Goal: Find specific page/section: Find specific page/section

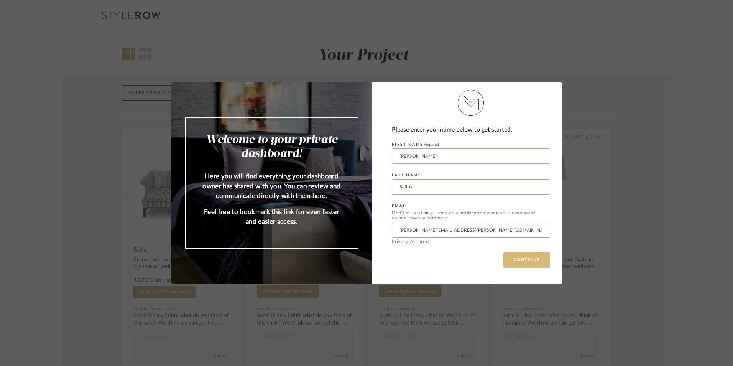
drag, startPoint x: 527, startPoint y: 264, endPoint x: 512, endPoint y: 259, distance: 16.0
click at [512, 259] on button "CONTINUE" at bounding box center [526, 259] width 47 height 15
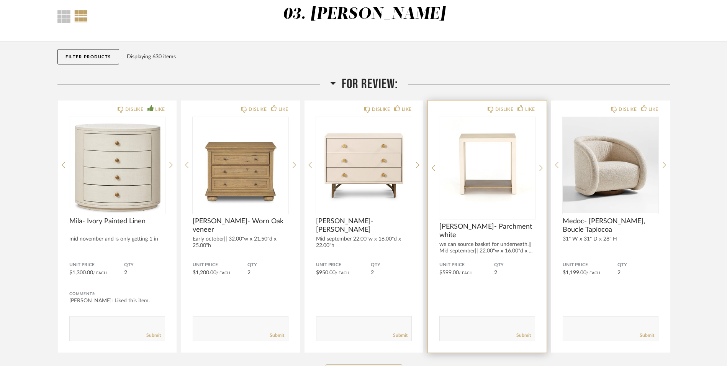
scroll to position [41, 0]
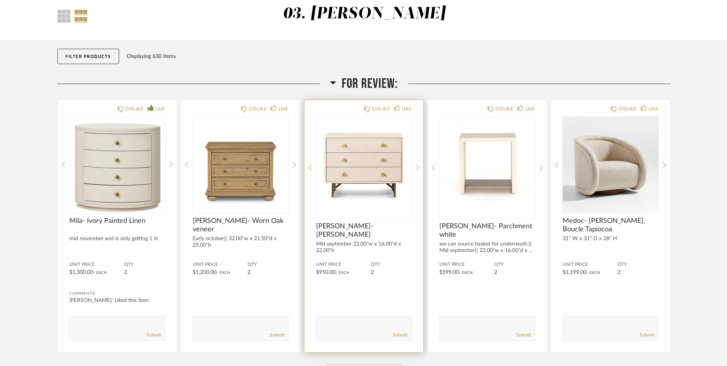
click at [366, 167] on img "0" at bounding box center [364, 164] width 96 height 96
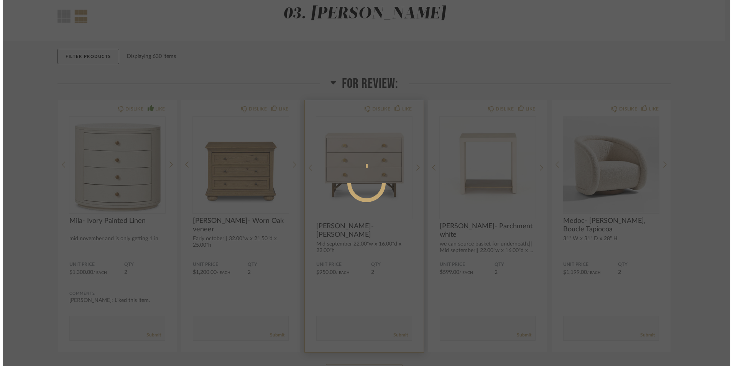
scroll to position [0, 0]
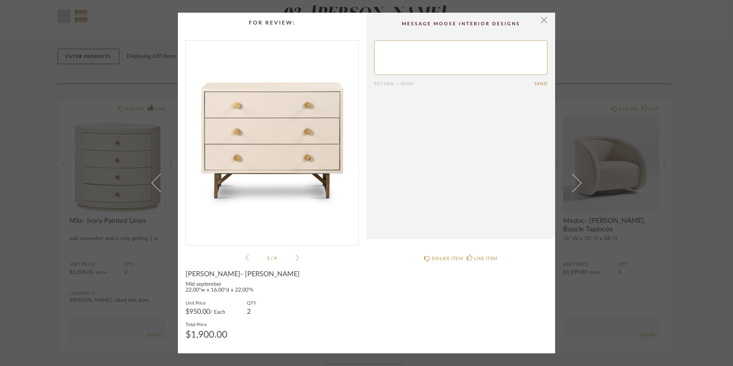
click at [292, 258] on li "1 / 4" at bounding box center [272, 257] width 47 height 9
click at [292, 259] on li "1 / 4" at bounding box center [272, 257] width 47 height 9
click at [296, 258] on icon at bounding box center [296, 257] width 3 height 7
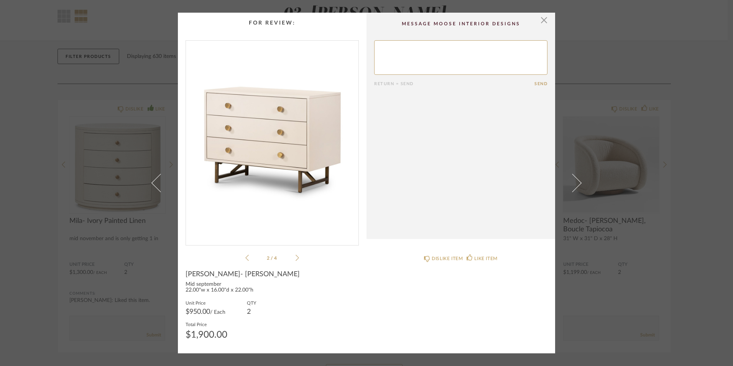
drag, startPoint x: 294, startPoint y: 259, endPoint x: 280, endPoint y: 271, distance: 19.0
click at [280, 271] on div "[PERSON_NAME]- [PERSON_NAME]" at bounding box center [271, 274] width 173 height 8
click at [295, 257] on icon at bounding box center [296, 257] width 3 height 7
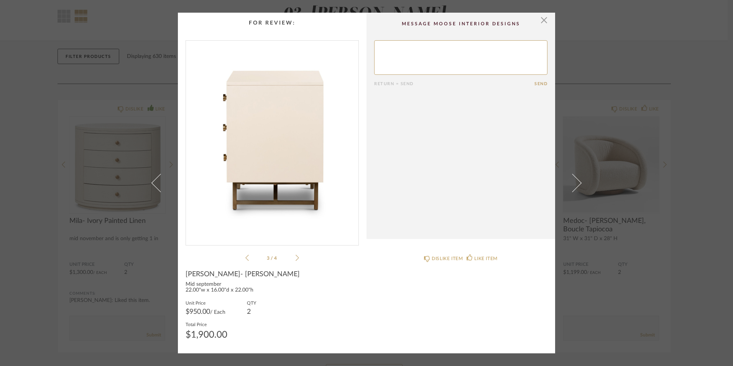
click at [295, 257] on icon at bounding box center [296, 257] width 3 height 7
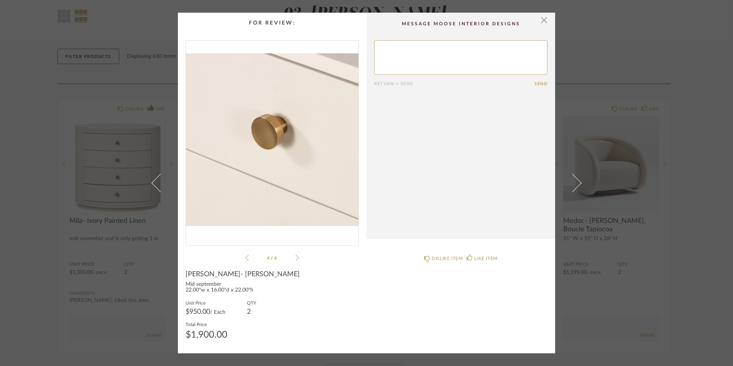
click at [545, 18] on cpp-summary-comments "Return = Send Send" at bounding box center [460, 126] width 189 height 226
click at [541, 20] on span "button" at bounding box center [543, 20] width 15 height 15
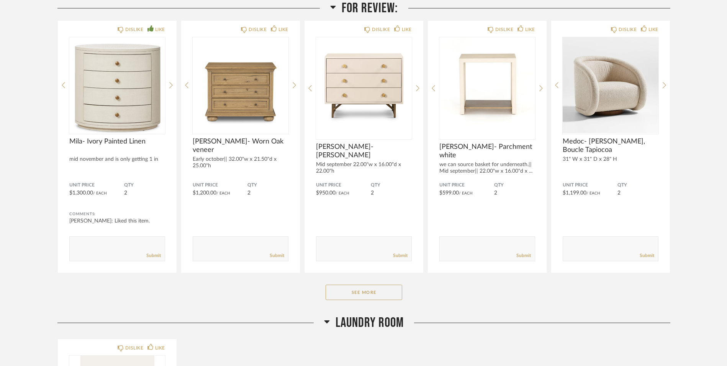
scroll to position [190, 0]
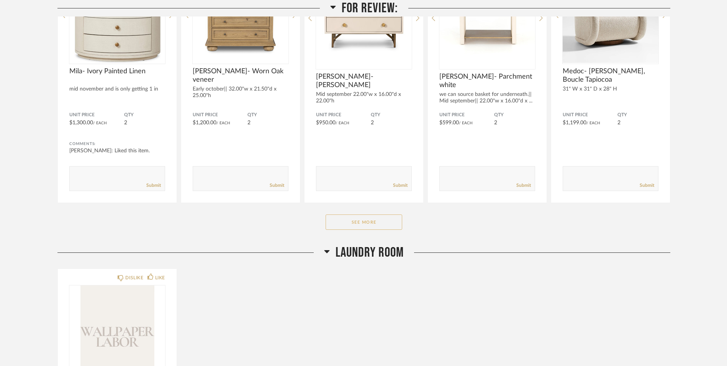
drag, startPoint x: 381, startPoint y: 219, endPoint x: 358, endPoint y: 223, distance: 24.1
click at [358, 223] on button "See More" at bounding box center [364, 221] width 77 height 15
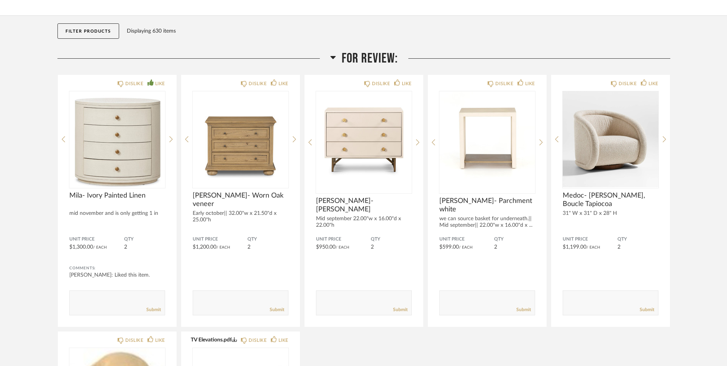
scroll to position [65, 0]
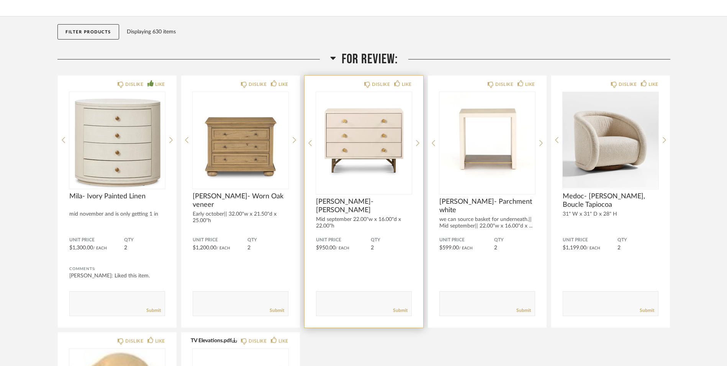
drag, startPoint x: 362, startPoint y: 145, endPoint x: 341, endPoint y: 147, distance: 21.1
click at [341, 147] on img "0" at bounding box center [364, 140] width 96 height 96
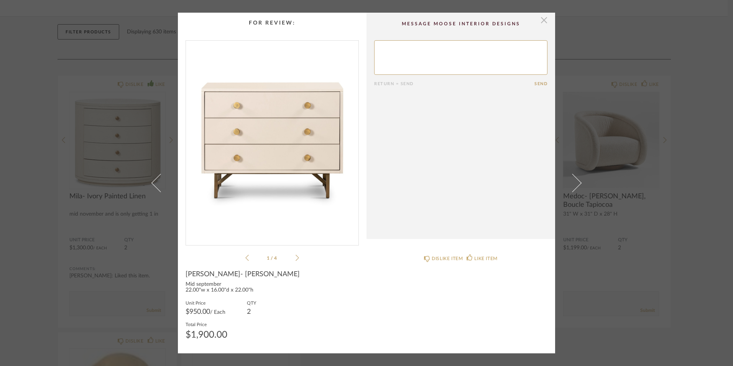
click at [540, 21] on span "button" at bounding box center [543, 20] width 15 height 15
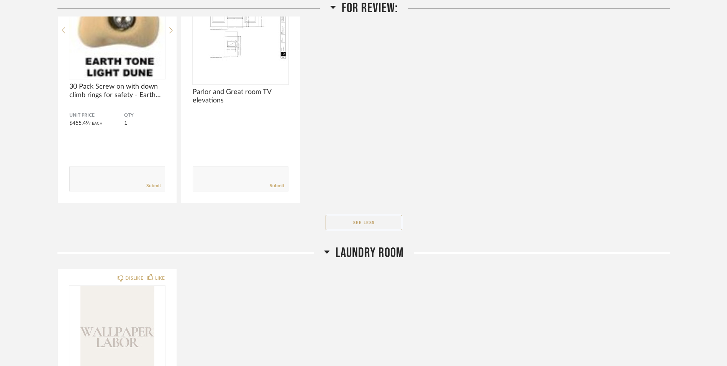
scroll to position [410, 0]
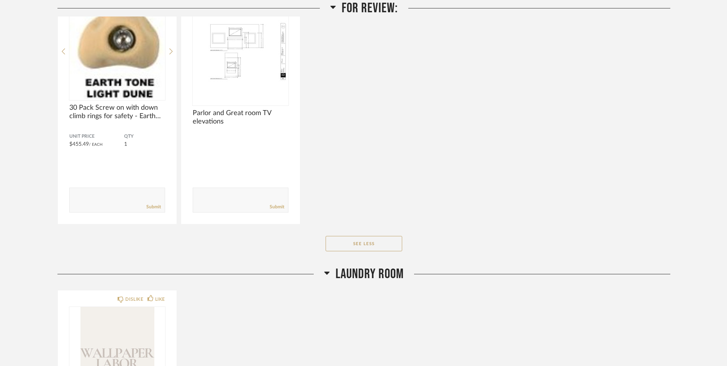
click at [348, 5] on span "For Review:" at bounding box center [370, 8] width 56 height 16
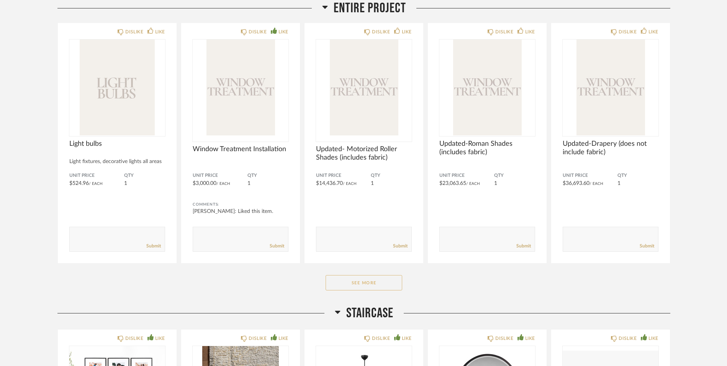
click at [365, 281] on button "See More" at bounding box center [364, 282] width 77 height 15
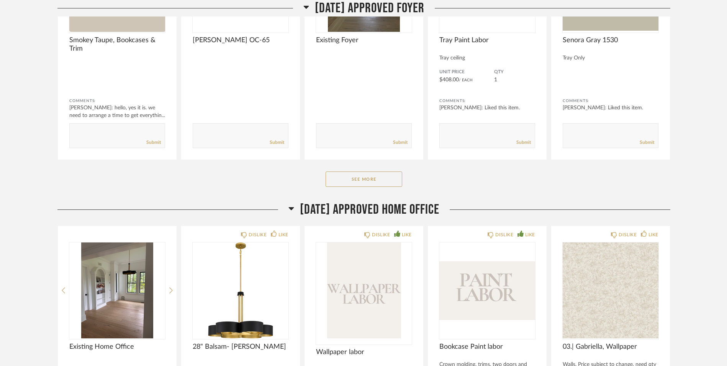
scroll to position [1672, 0]
click at [373, 173] on button "See More" at bounding box center [364, 178] width 77 height 15
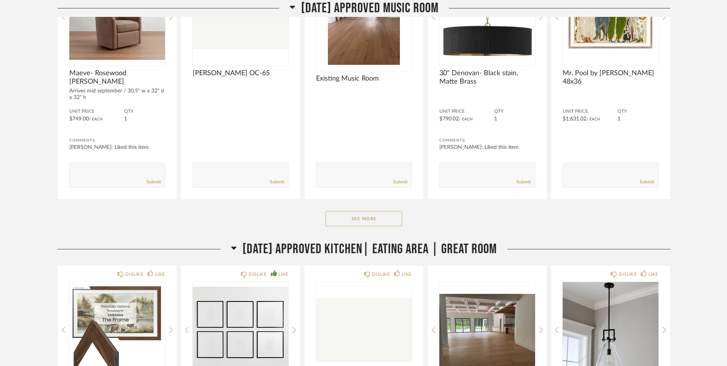
scroll to position [2739, 0]
click at [367, 214] on button "See More" at bounding box center [364, 217] width 77 height 15
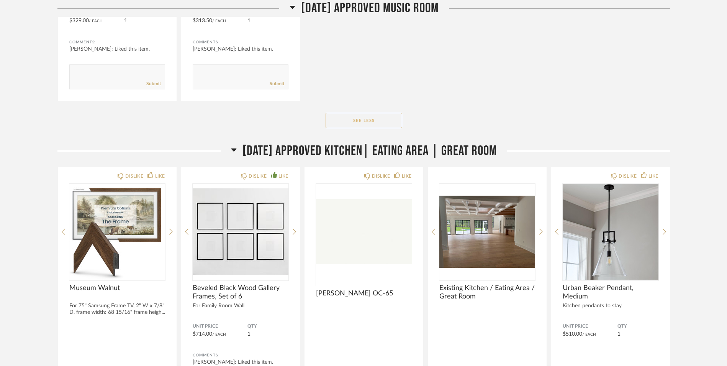
scroll to position [3204, 0]
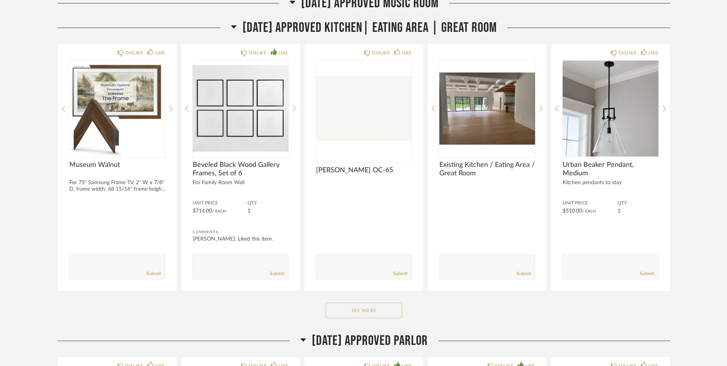
click at [357, 311] on button "See More" at bounding box center [364, 309] width 77 height 15
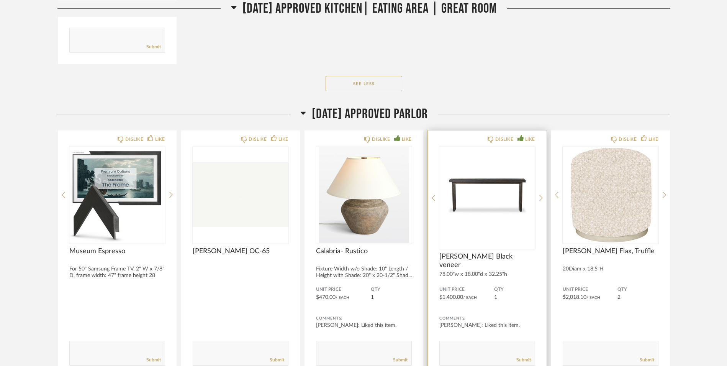
scroll to position [4504, 0]
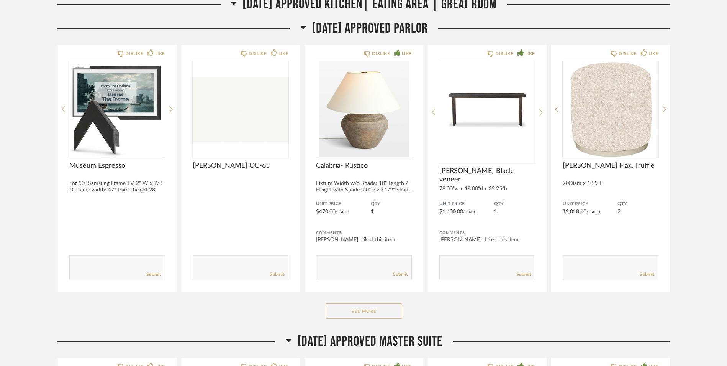
click at [374, 307] on button "See More" at bounding box center [364, 310] width 77 height 15
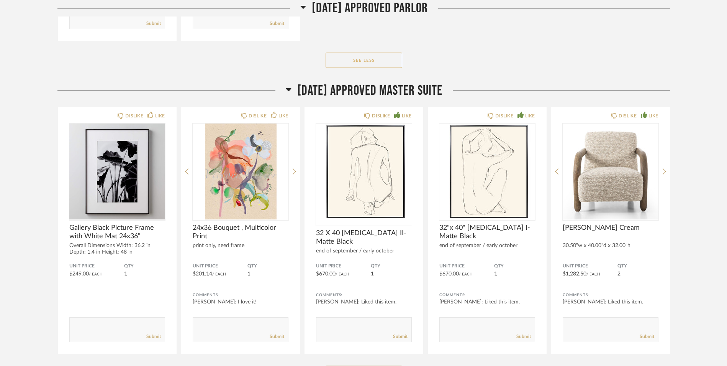
scroll to position [5334, 0]
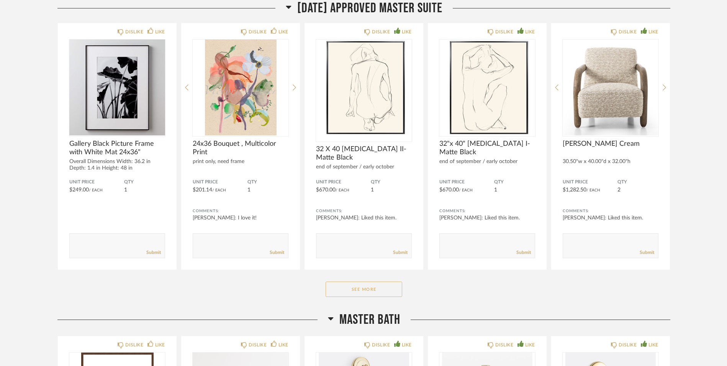
click at [376, 286] on button "See More" at bounding box center [364, 288] width 77 height 15
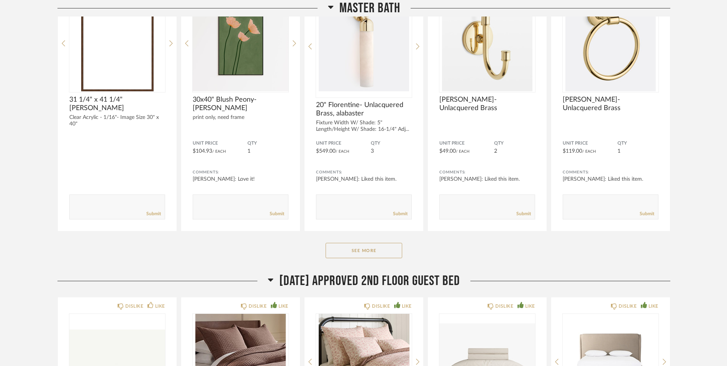
scroll to position [6692, 0]
click at [363, 248] on button "See More" at bounding box center [364, 249] width 77 height 15
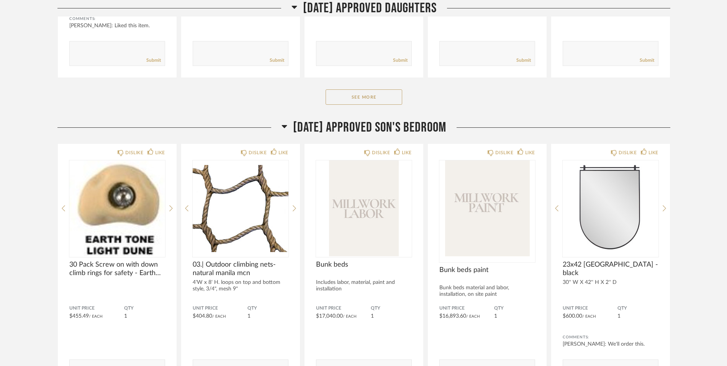
scroll to position [8077, 0]
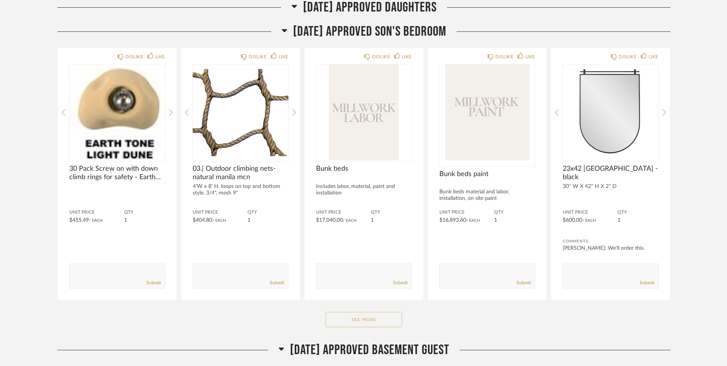
click at [384, 326] on button "See More" at bounding box center [364, 319] width 77 height 15
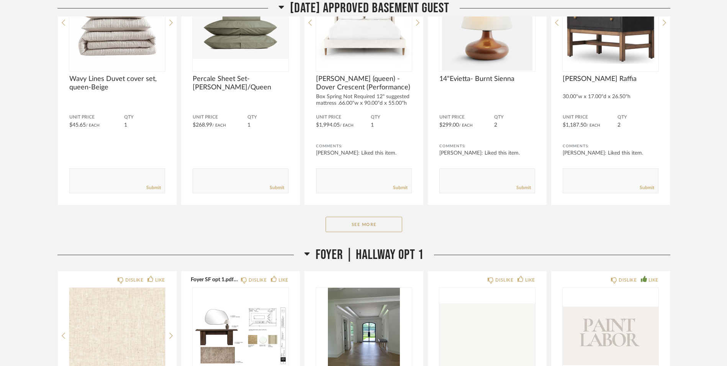
scroll to position [9482, 0]
click at [336, 222] on button "See More" at bounding box center [364, 223] width 77 height 15
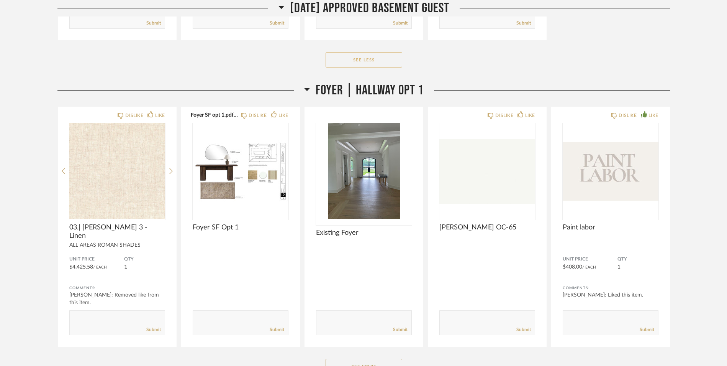
scroll to position [9892, 0]
click at [305, 87] on icon at bounding box center [307, 88] width 5 height 3
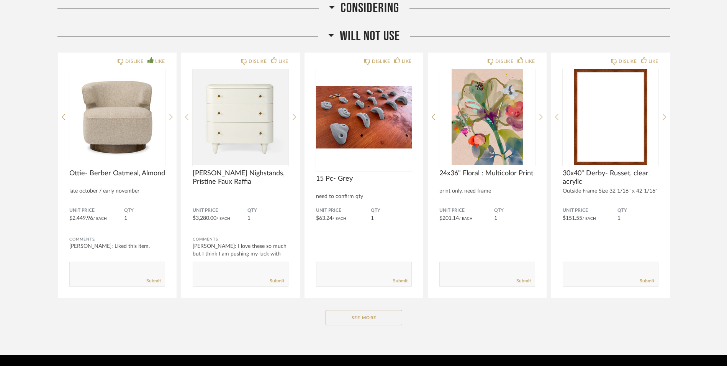
scroll to position [16144, 0]
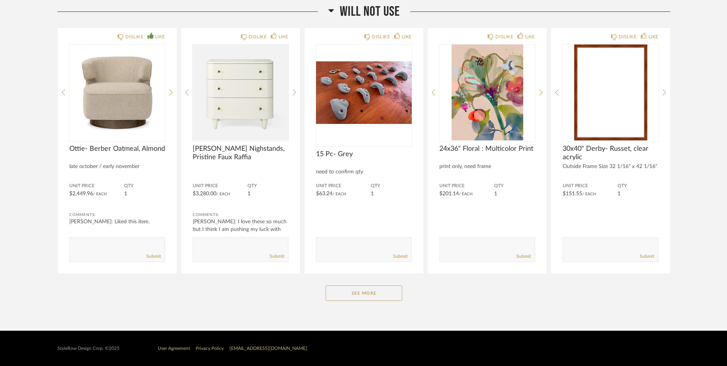
click at [344, 303] on div "Will Not Use DISLIKE LIKE [PERSON_NAME] Oatmeal, Almond late october / early no…" at bounding box center [363, 159] width 613 height 312
click at [342, 295] on button "See More" at bounding box center [364, 292] width 77 height 15
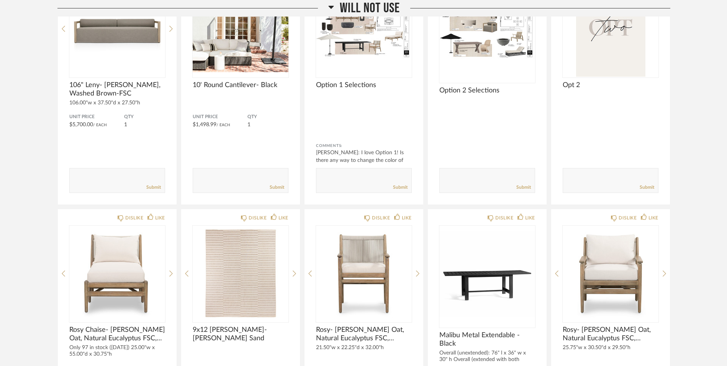
scroll to position [17145, 0]
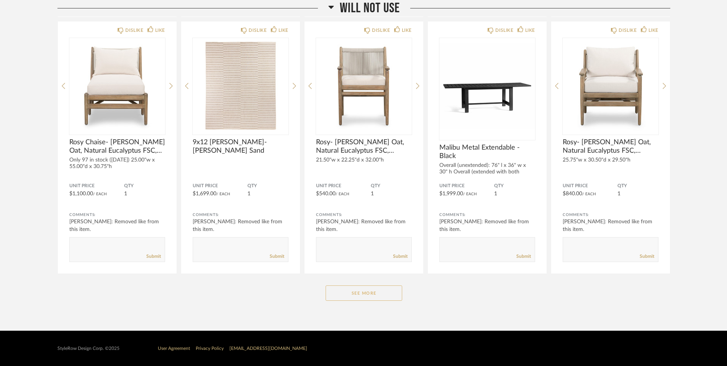
click at [374, 289] on button "See More" at bounding box center [364, 292] width 77 height 15
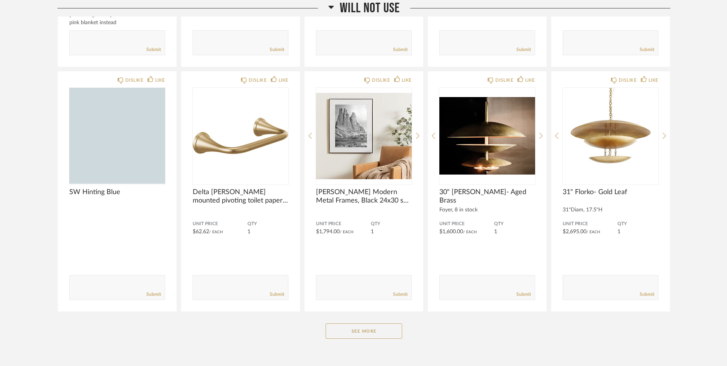
scroll to position [18135, 0]
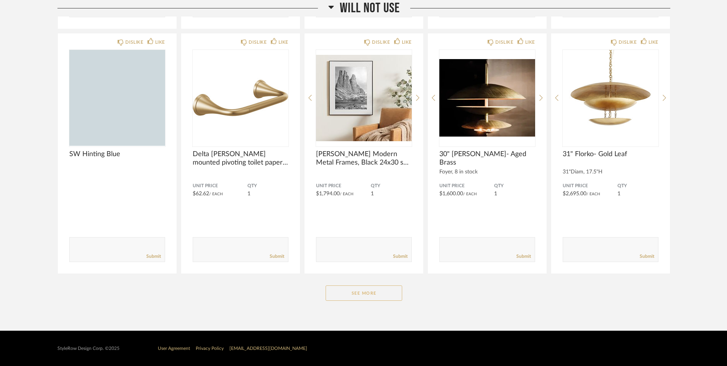
click at [370, 294] on button "See More" at bounding box center [364, 292] width 77 height 15
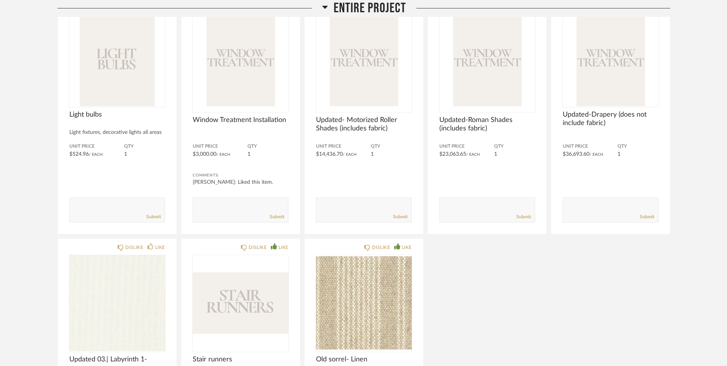
scroll to position [0, 0]
